Goal: Transaction & Acquisition: Purchase product/service

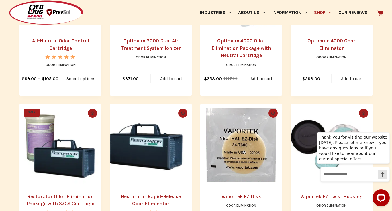
scroll to position [158, 0]
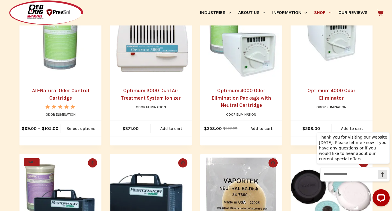
click at [46, 113] on link "Odor Elimination" at bounding box center [61, 115] width 30 height 4
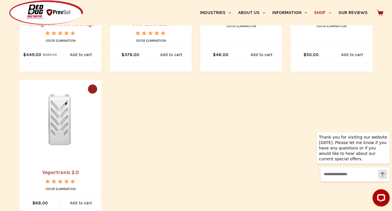
scroll to position [337, 0]
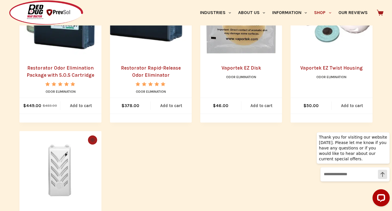
click at [46, 90] on link "Odor Elimination" at bounding box center [61, 92] width 30 height 4
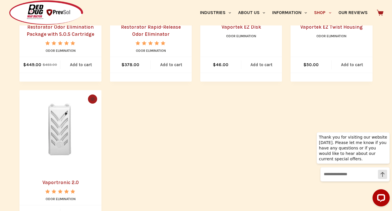
scroll to position [348, 0]
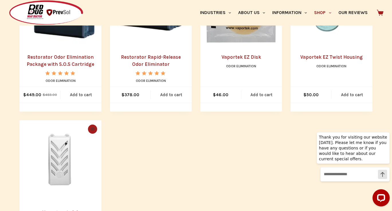
click at [46, 79] on link "Odor Elimination" at bounding box center [61, 81] width 30 height 4
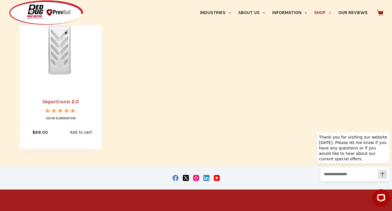
scroll to position [440, 0]
